Goal: Find specific page/section: Find specific page/section

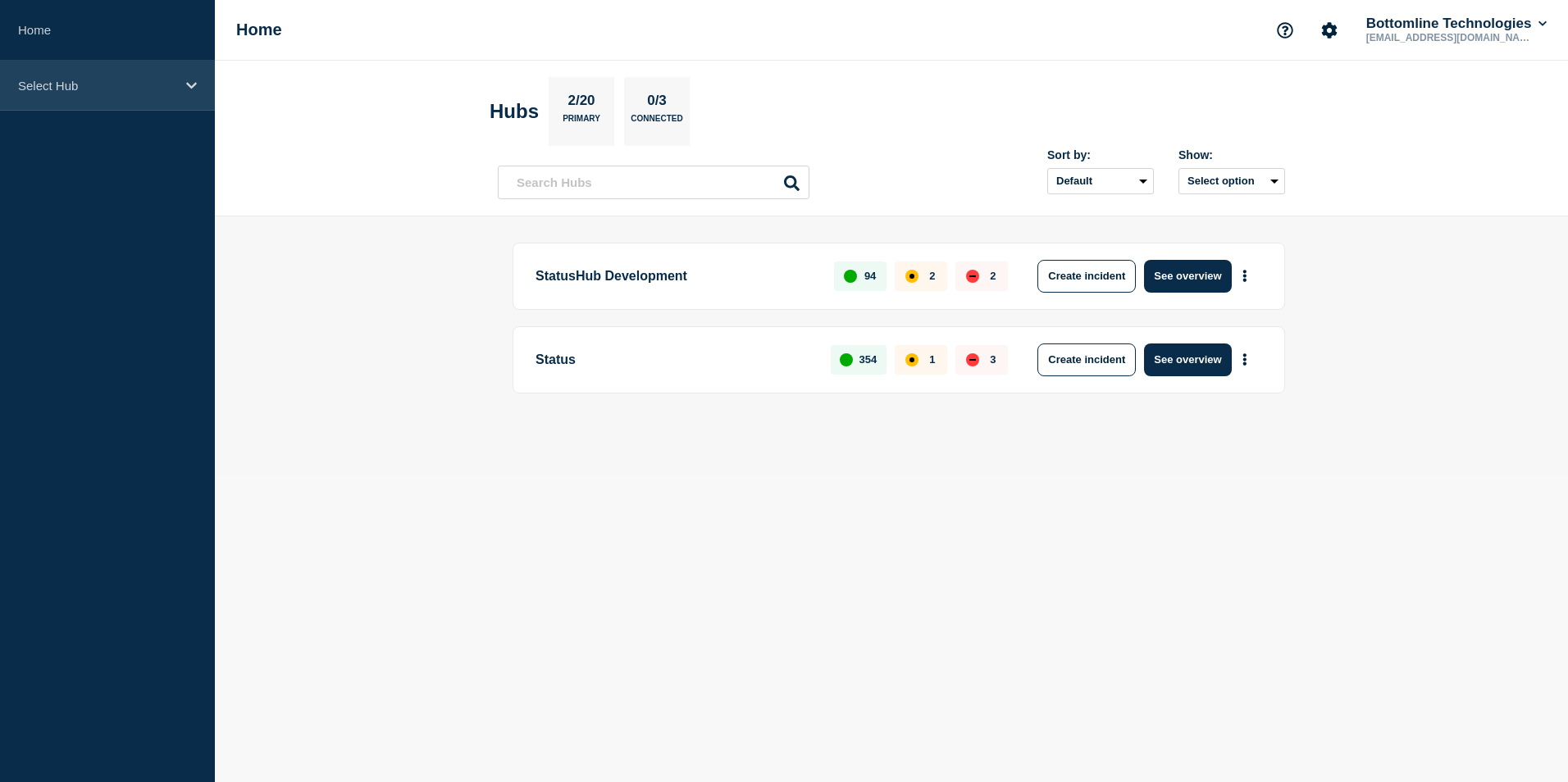
click at [190, 87] on icon at bounding box center [191, 85] width 11 height 6
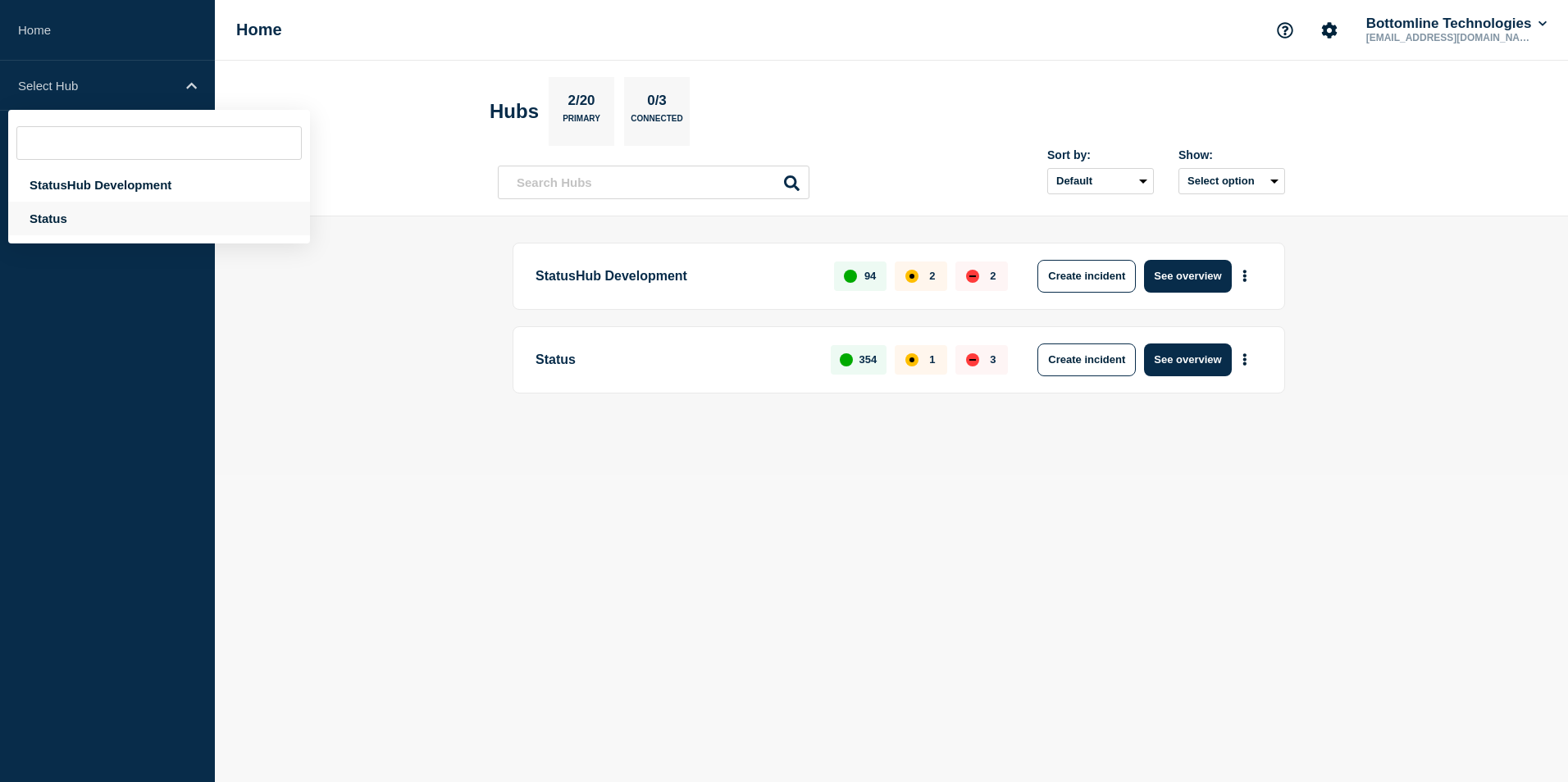
click at [62, 219] on div "Status" at bounding box center [158, 218] width 302 height 34
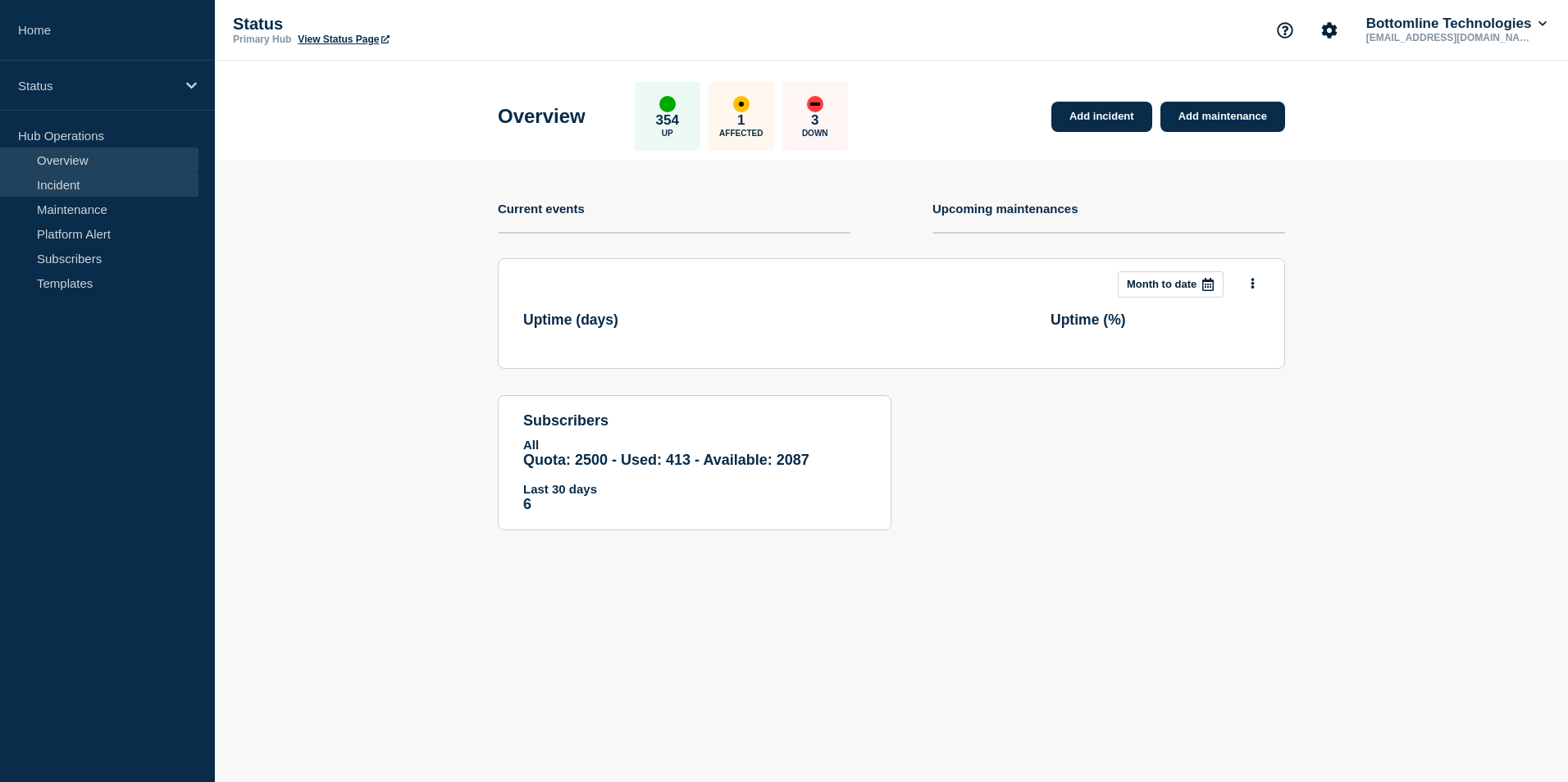
click at [93, 187] on link "Incident" at bounding box center [99, 185] width 198 height 25
